Goal: Task Accomplishment & Management: Use online tool/utility

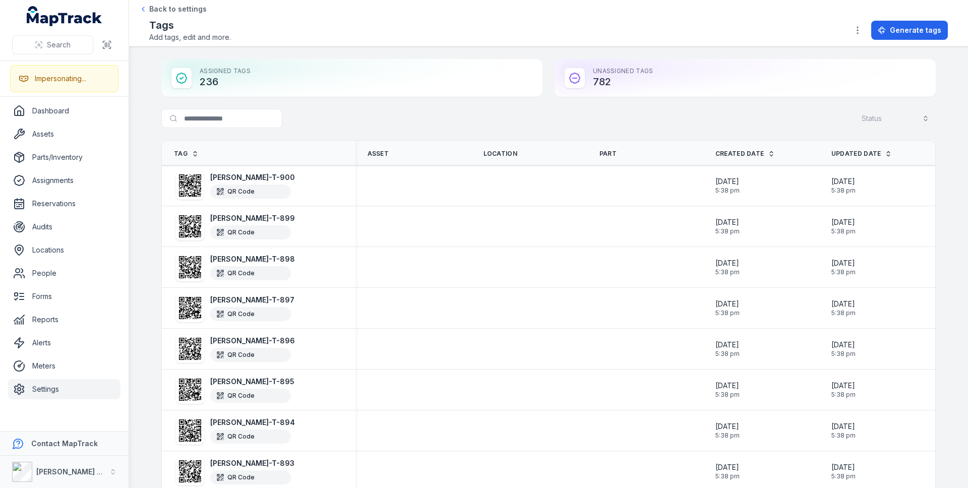
click at [862, 33] on icon "button" at bounding box center [857, 30] width 10 height 10
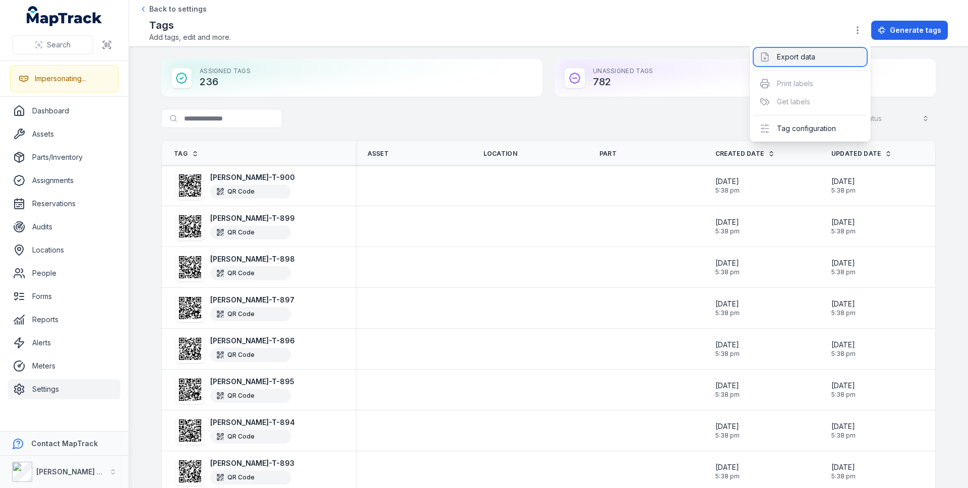
click at [789, 58] on div "Export data" at bounding box center [810, 57] width 113 height 18
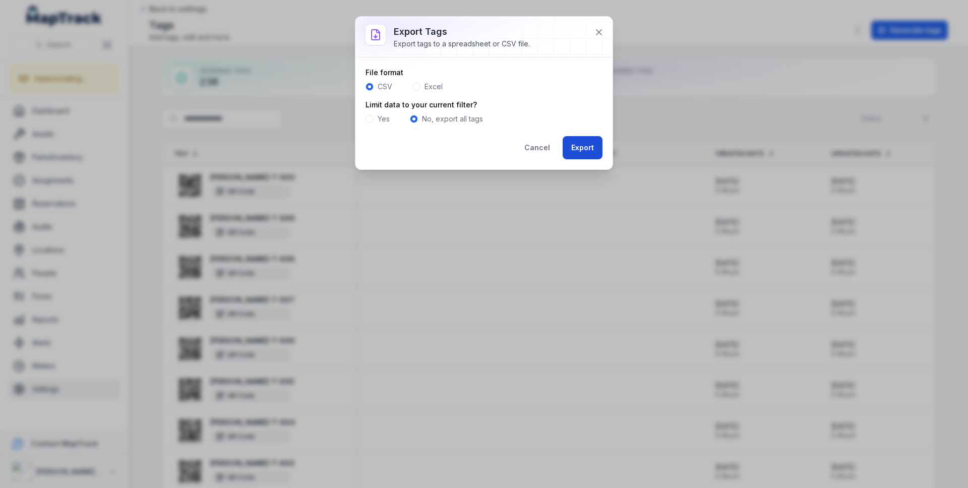
click at [586, 151] on button "Export" at bounding box center [583, 147] width 40 height 23
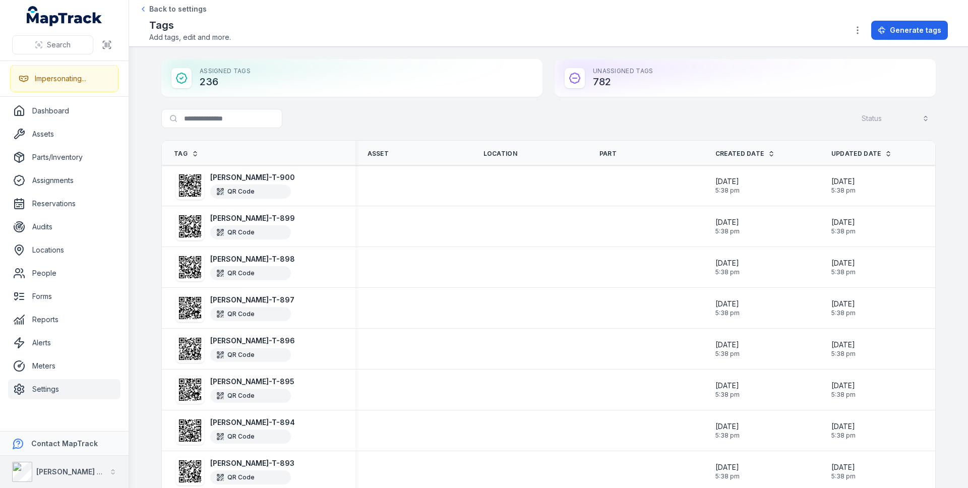
click at [43, 478] on div "[PERSON_NAME] Group" at bounding box center [58, 472] width 93 height 20
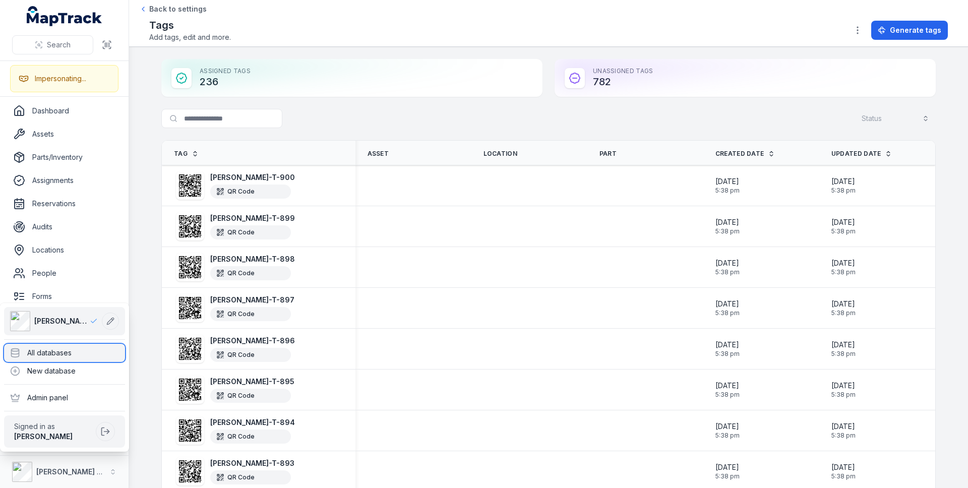
click at [86, 353] on div "All databases" at bounding box center [64, 353] width 121 height 18
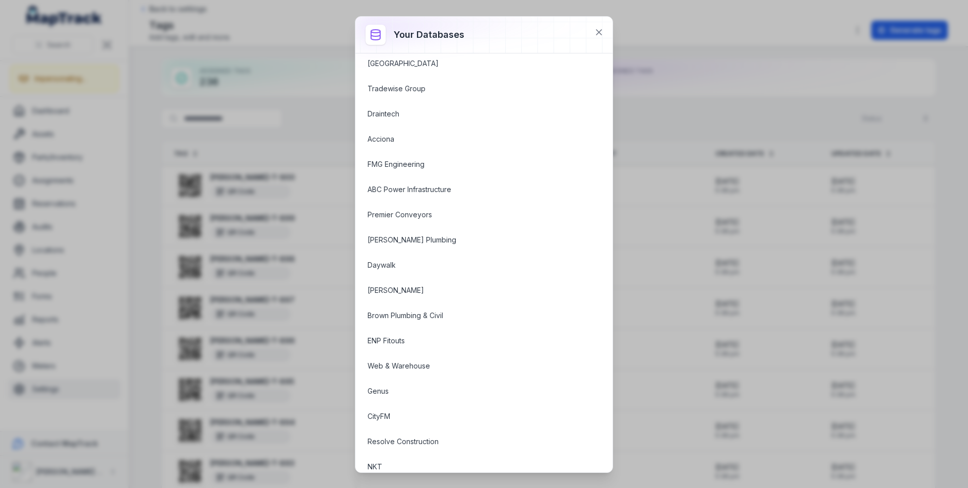
scroll to position [1366, 0]
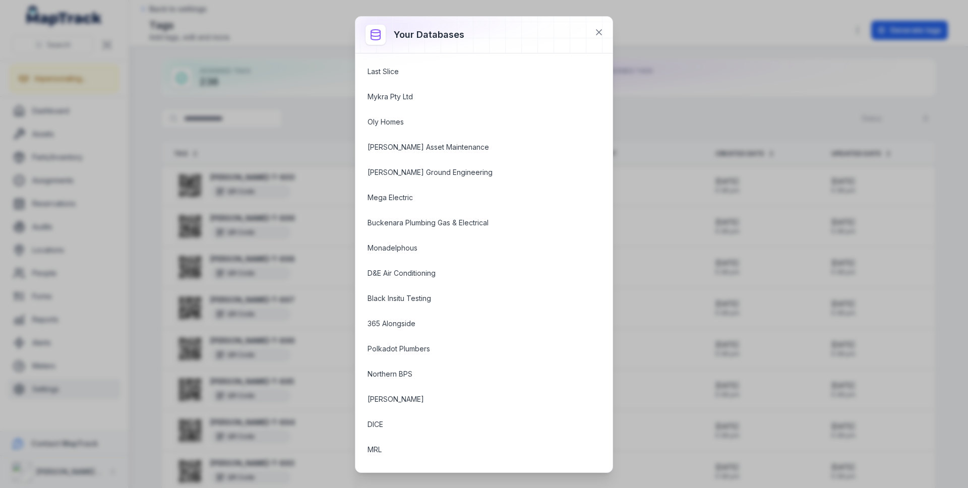
click at [167, 268] on div "Your databases [PERSON_NAME] Group ABC IT Services ABC Facility Services MRL AB…" at bounding box center [484, 244] width 968 height 488
click at [397, 401] on link "[PERSON_NAME]" at bounding box center [471, 399] width 209 height 10
